Goal: Find specific page/section

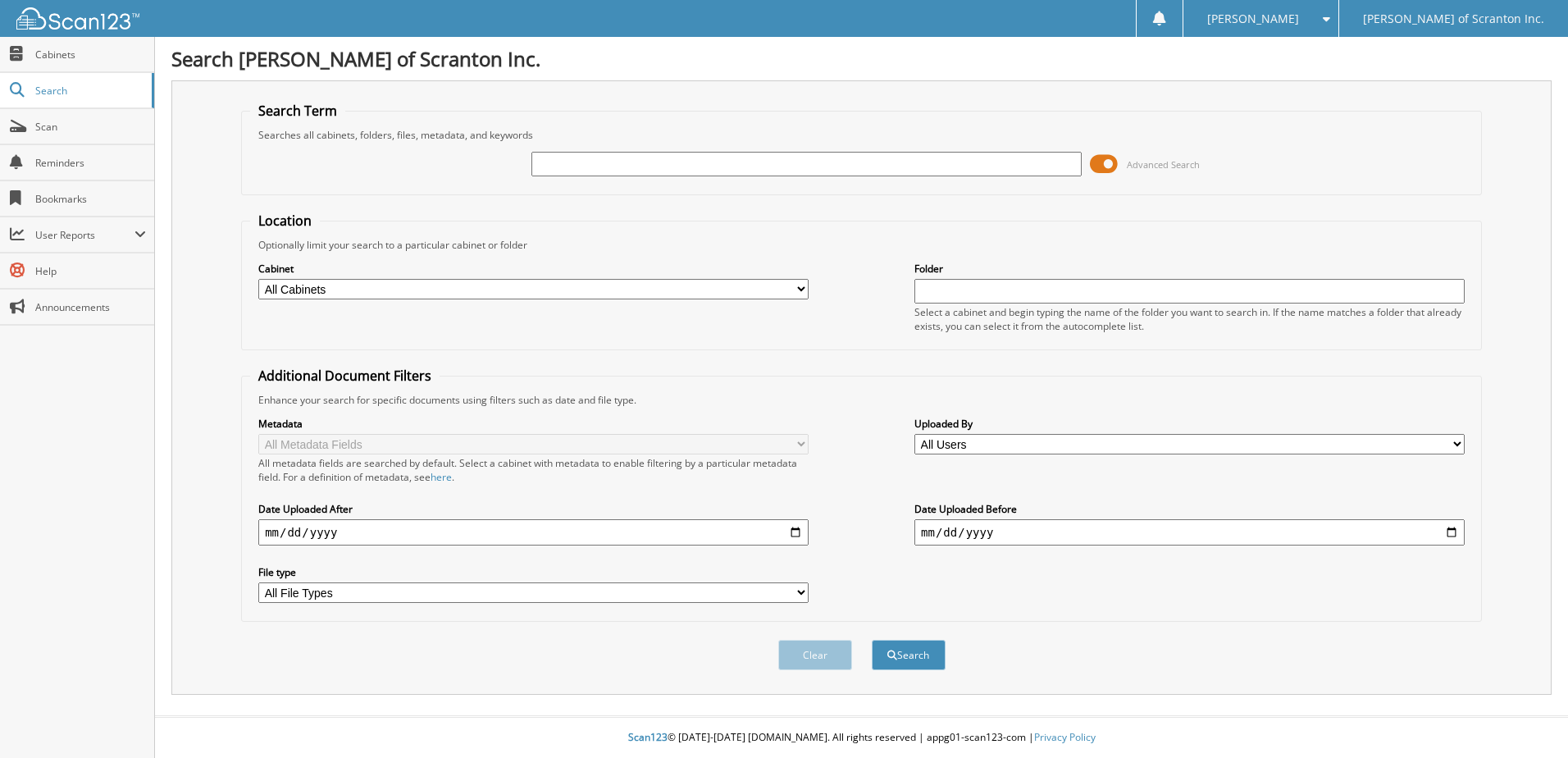
click at [580, 163] on input "text" at bounding box center [807, 163] width 550 height 24
type input "h21135a"
click at [914, 646] on button "Search" at bounding box center [909, 655] width 74 height 31
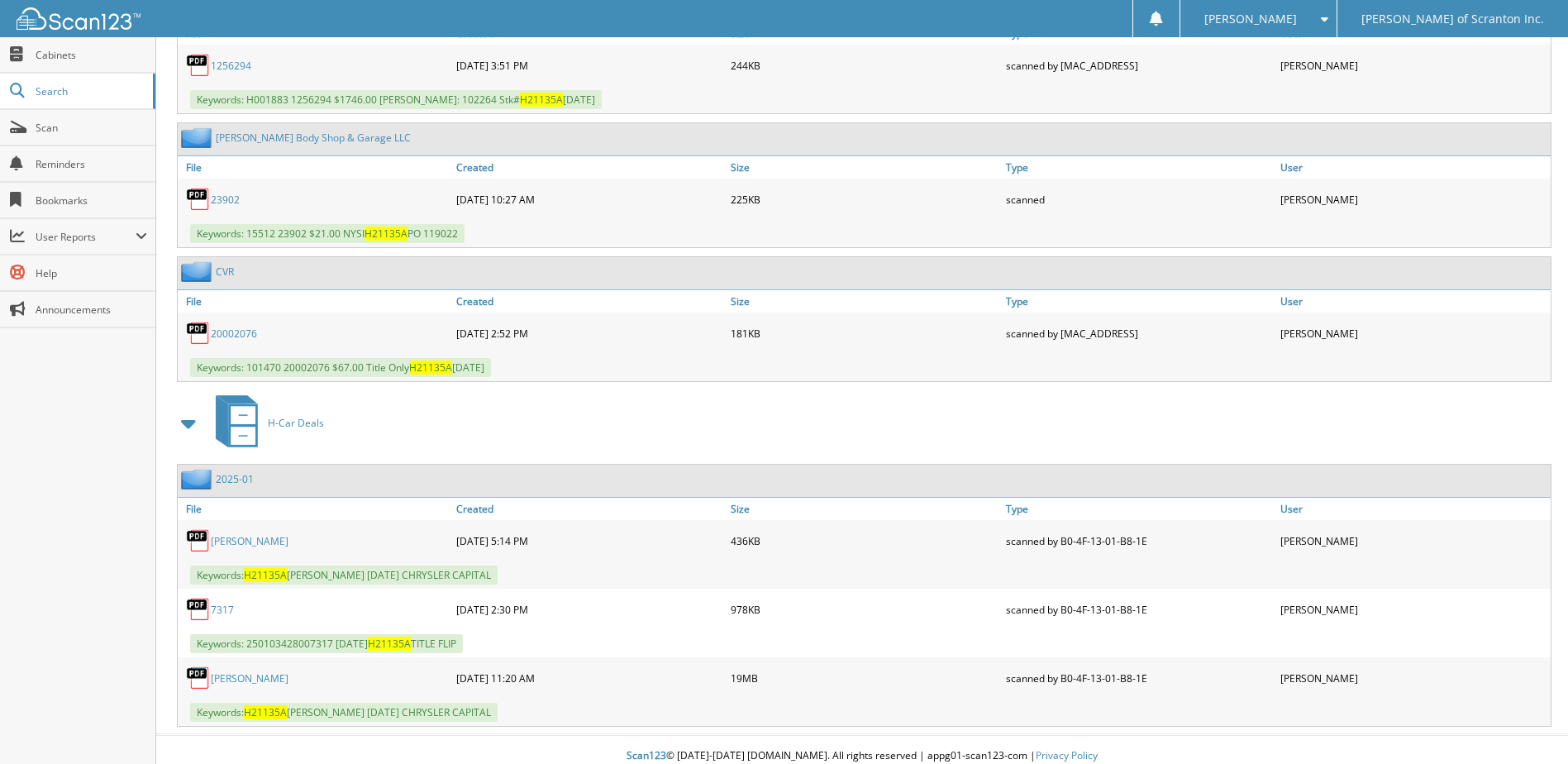
scroll to position [865, 0]
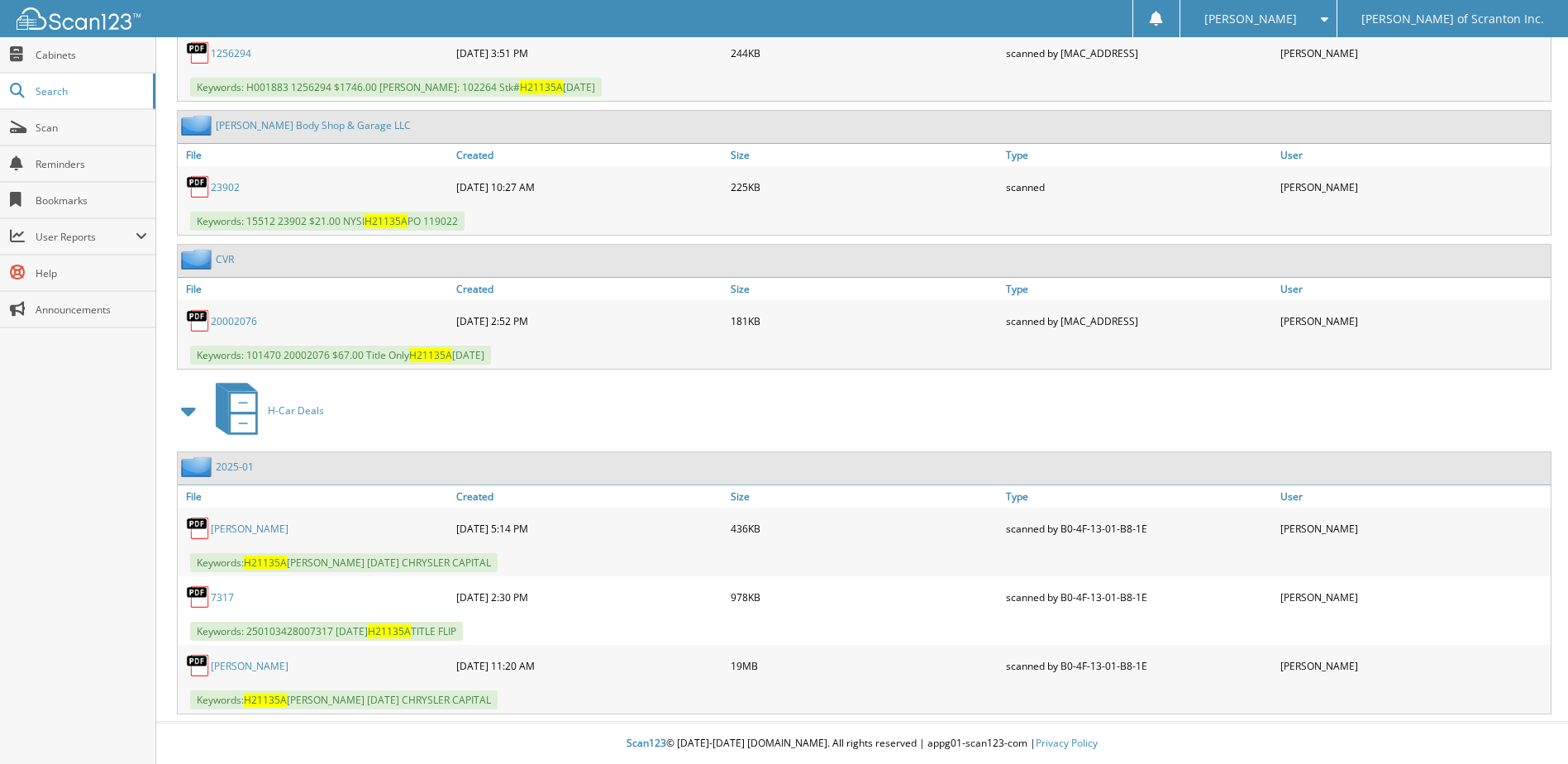
click at [231, 526] on link "[PERSON_NAME]" at bounding box center [249, 528] width 77 height 14
click at [230, 661] on link "[PERSON_NAME]" at bounding box center [249, 666] width 77 height 14
